Goal: Find specific page/section: Find specific page/section

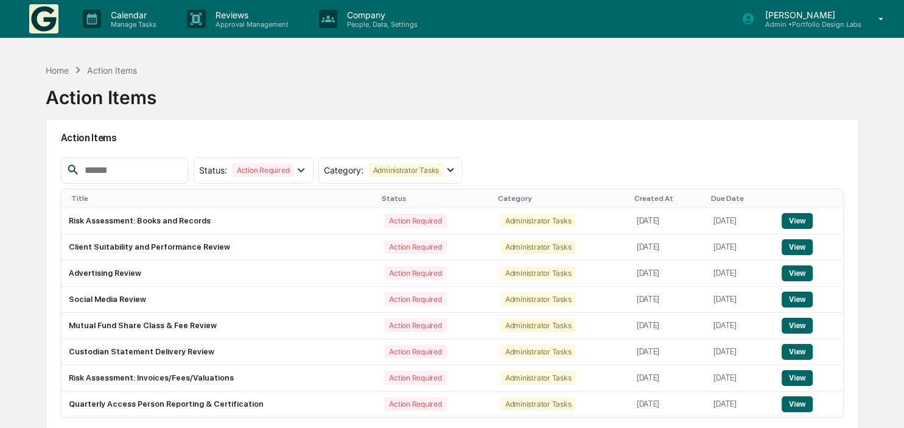
click at [797, 21] on p "Admin • Portfolio Design Labs" at bounding box center [808, 24] width 106 height 9
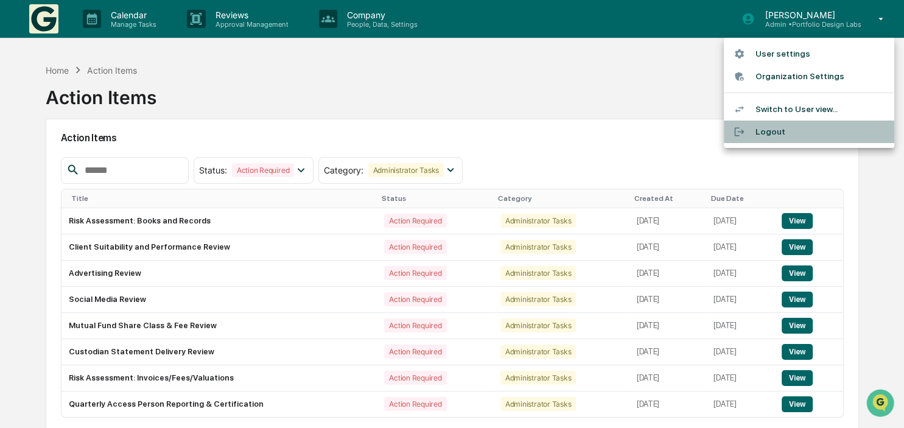
click at [766, 131] on li "Logout" at bounding box center [809, 132] width 170 height 23
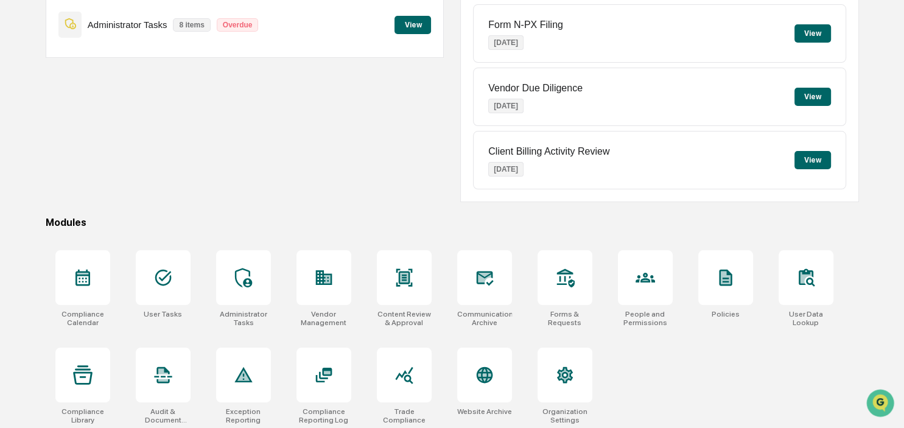
scroll to position [162, 0]
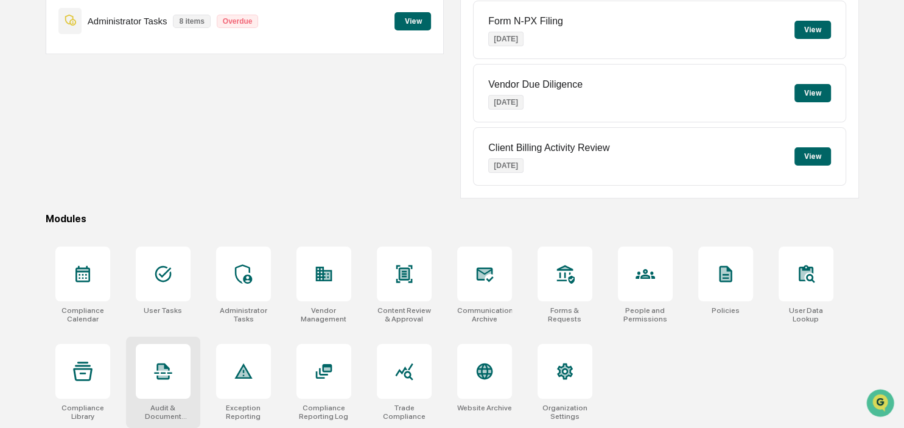
click at [158, 373] on icon at bounding box center [163, 371] width 18 height 16
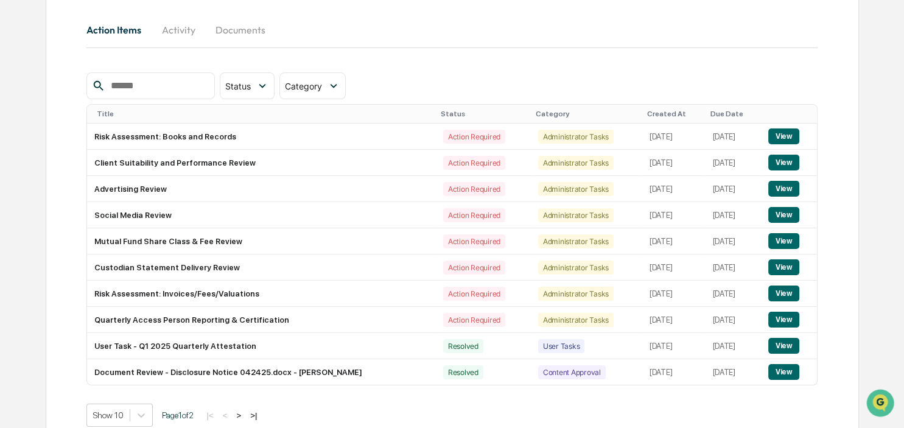
scroll to position [153, 0]
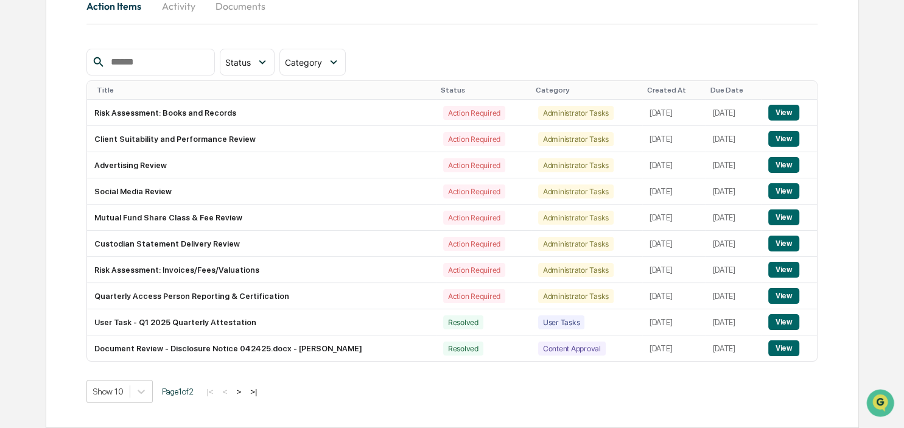
click at [241, 390] on button ">" at bounding box center [239, 392] width 12 height 10
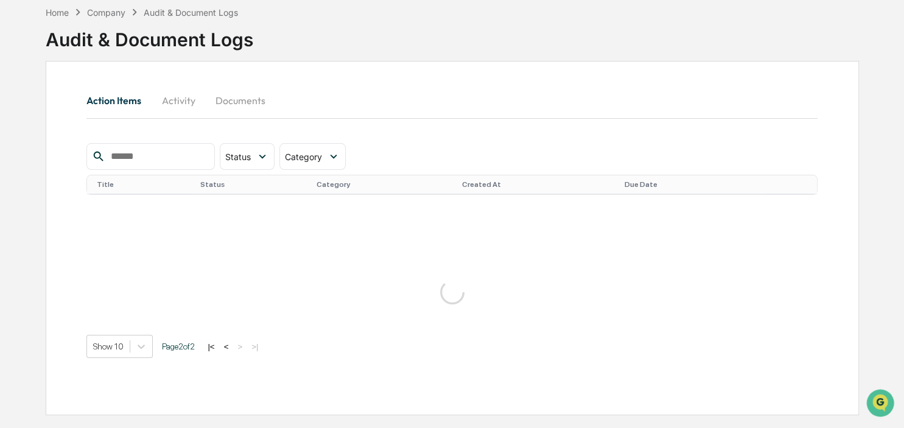
scroll to position [58, 0]
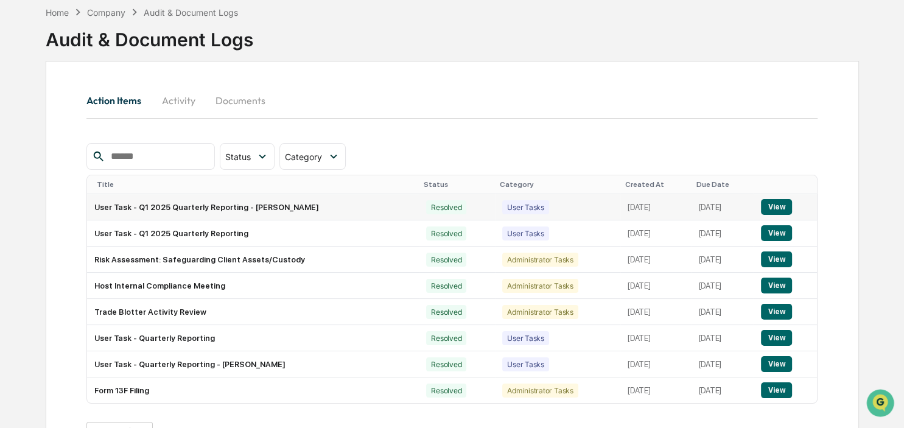
click at [785, 209] on button "View" at bounding box center [776, 207] width 31 height 16
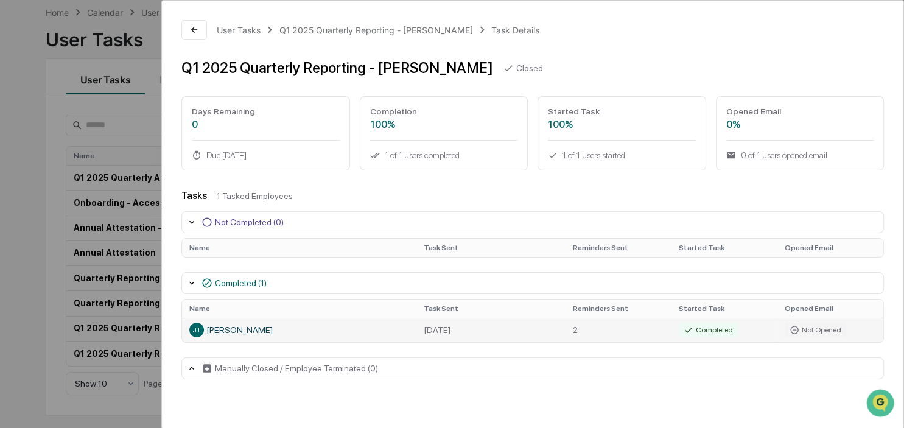
click at [250, 333] on div "JT Jason Thomas" at bounding box center [299, 330] width 220 height 15
click at [13, 274] on div "User Tasks Q1 2025 Quarterly Reporting - Jason Task Details Q1 2025 Quarterly R…" at bounding box center [452, 214] width 904 height 428
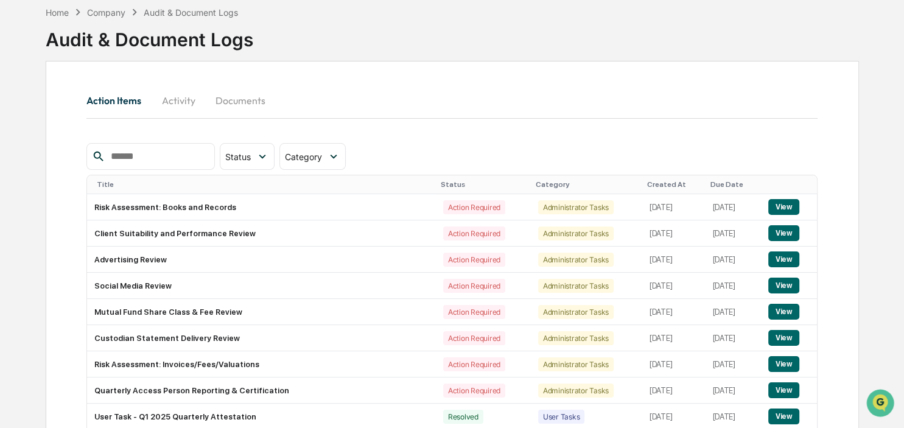
click at [222, 97] on button "Documents" at bounding box center [240, 100] width 69 height 29
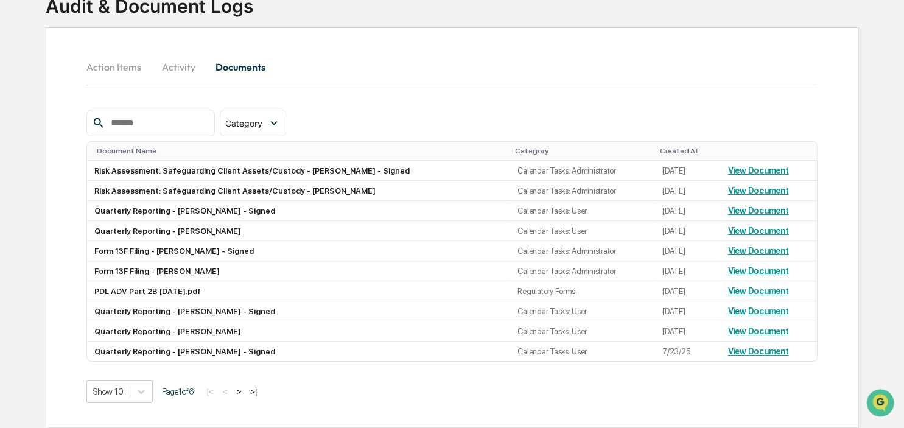
scroll to position [94, 0]
click at [240, 391] on button ">" at bounding box center [239, 392] width 12 height 10
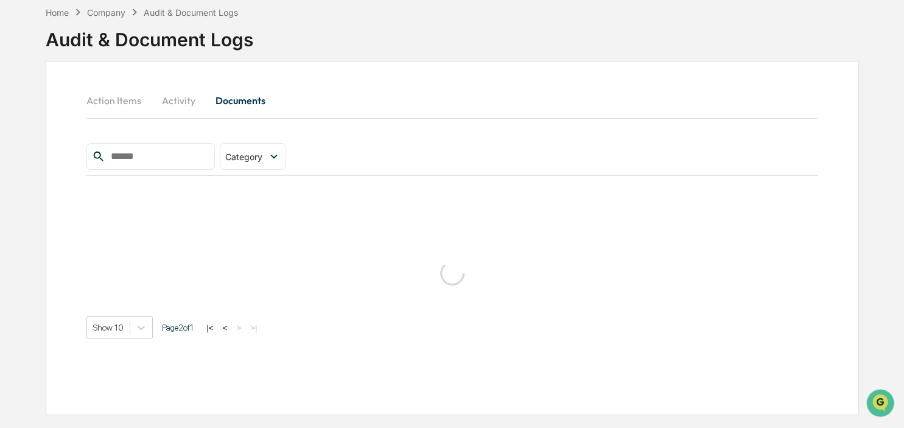
scroll to position [58, 0]
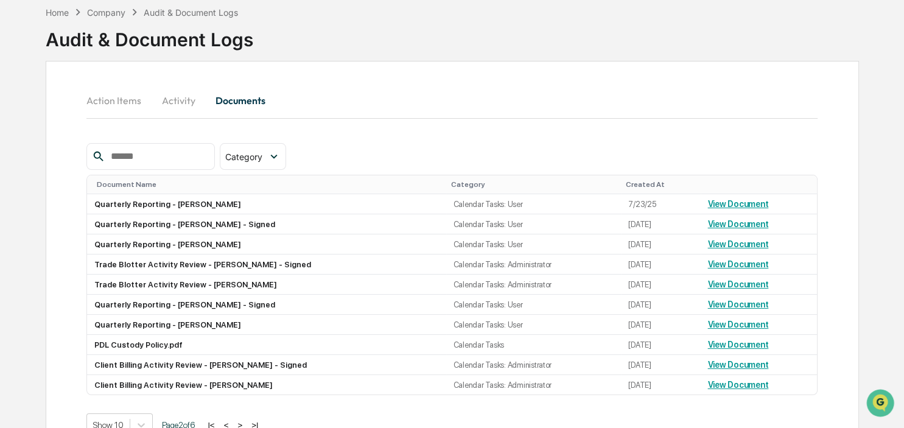
click at [18, 194] on div "Home Company Audit & Document Logs Audit & Document Logs Action Items Activity …" at bounding box center [452, 230] width 904 height 461
